Goal: Information Seeking & Learning: Learn about a topic

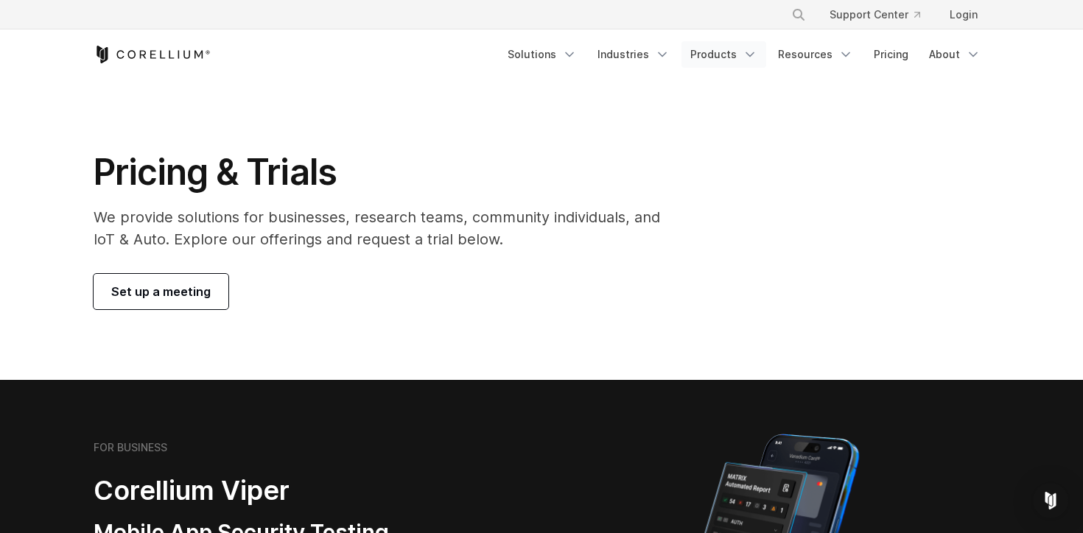
click at [713, 42] on link "Products" at bounding box center [723, 54] width 85 height 27
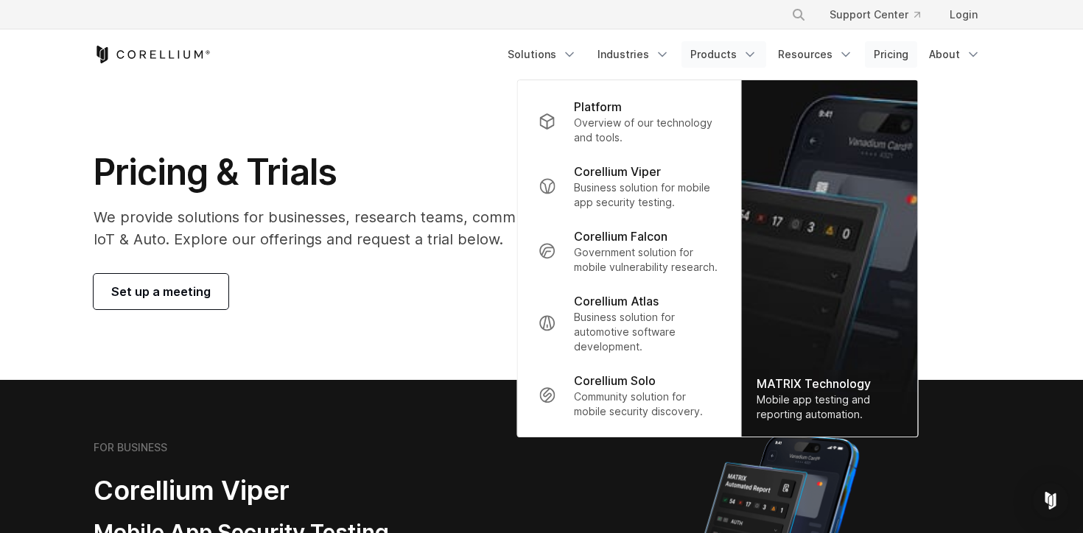
click at [891, 50] on link "Pricing" at bounding box center [891, 54] width 52 height 27
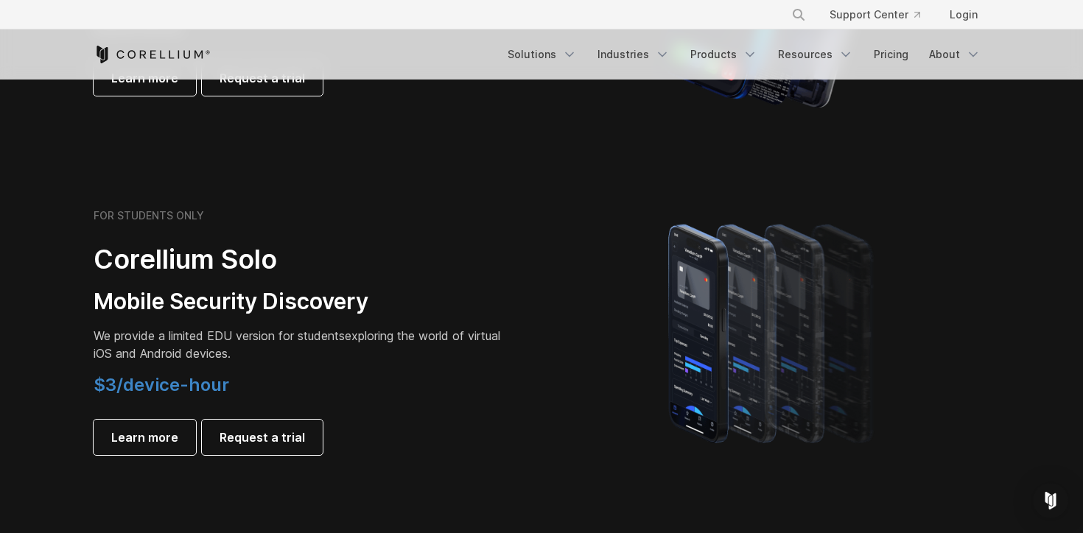
scroll to position [931, 0]
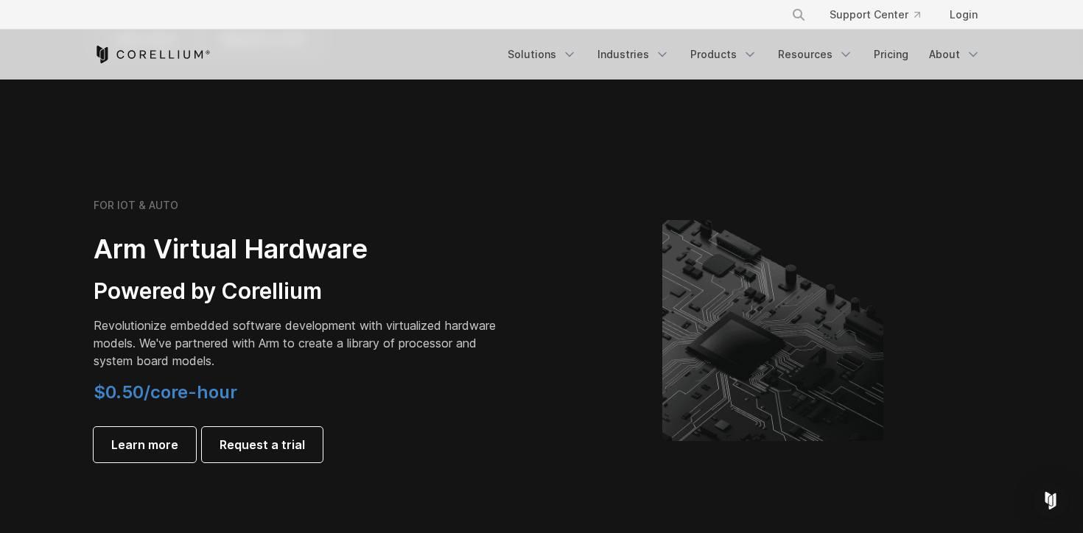
scroll to position [1622, 0]
